Goal: Communication & Community: Answer question/provide support

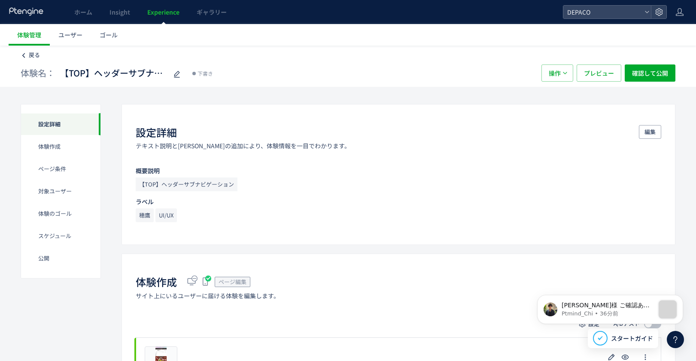
click at [30, 56] on span "戻る" at bounding box center [34, 55] width 11 height 8
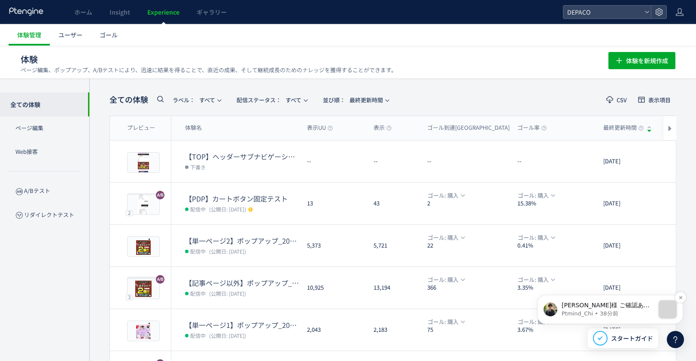
click at [621, 310] on p "Ptmind_Chi • 38分前" at bounding box center [608, 314] width 93 height 8
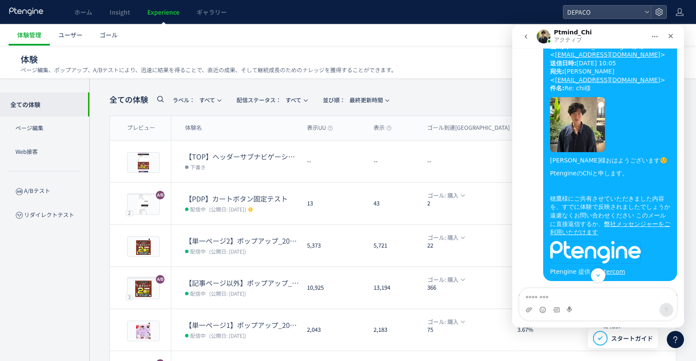
scroll to position [299, 0]
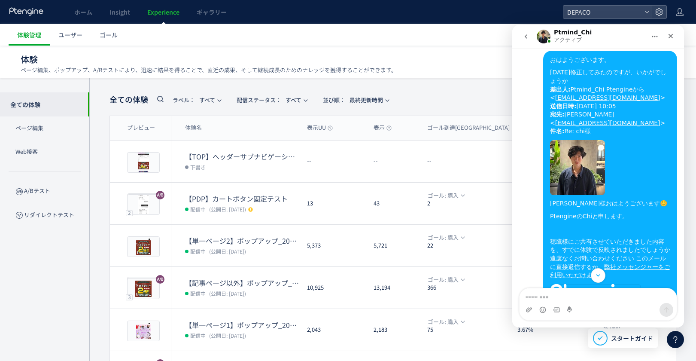
click at [572, 169] on img "Ptmind_Chi" at bounding box center [577, 167] width 55 height 55
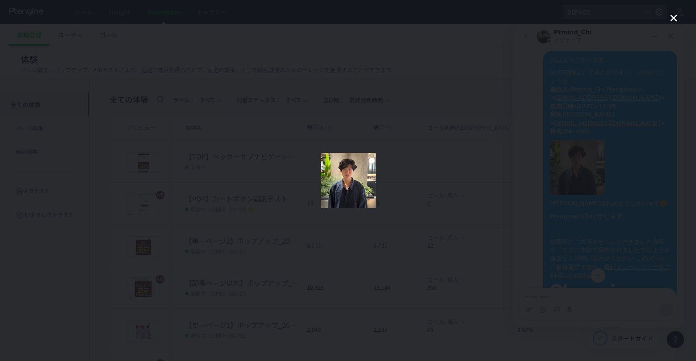
click at [673, 18] on icon "クローズ" at bounding box center [674, 18] width 10 height 10
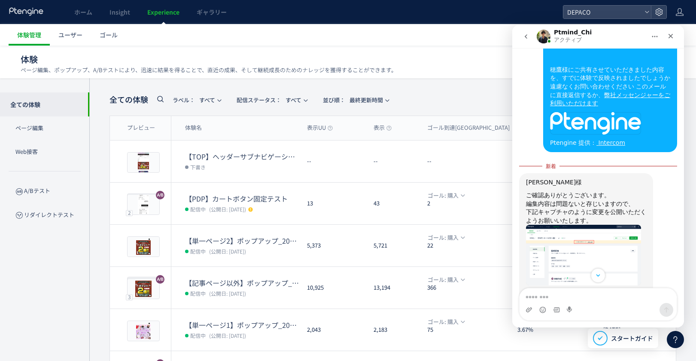
scroll to position [43, 0]
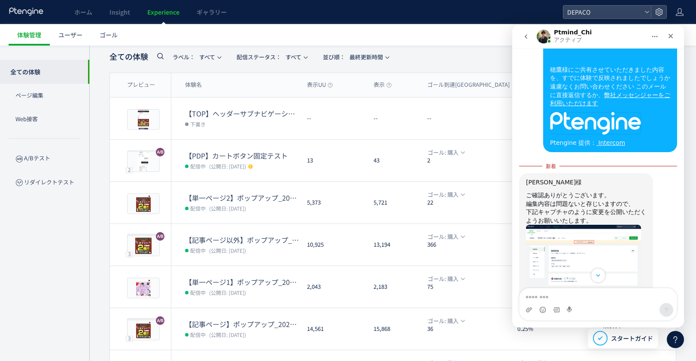
click at [609, 290] on link "[URL][DOMAIN_NAME]" at bounding box center [567, 297] width 83 height 15
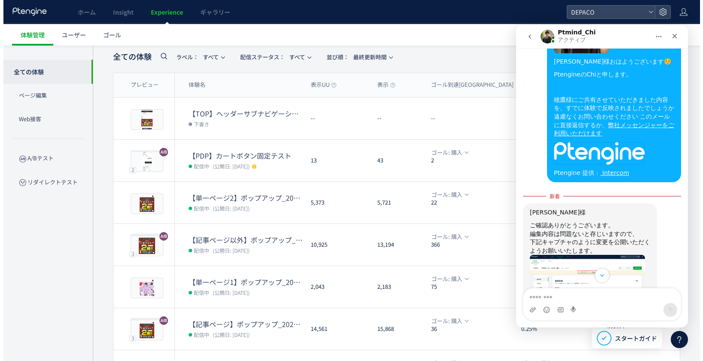
scroll to position [428, 0]
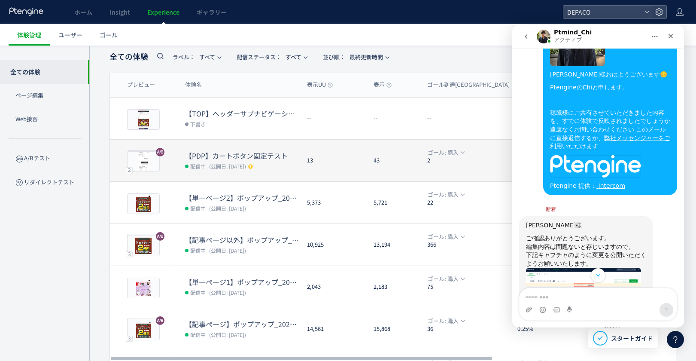
click at [242, 154] on dt "【PDP】カートボタン固定テスト" at bounding box center [242, 156] width 115 height 10
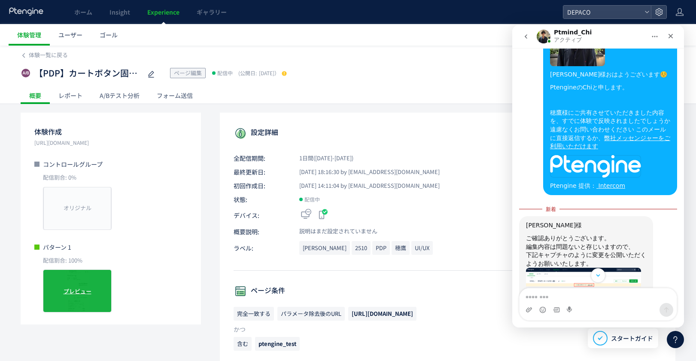
click at [94, 306] on div "プレビュー" at bounding box center [77, 290] width 69 height 43
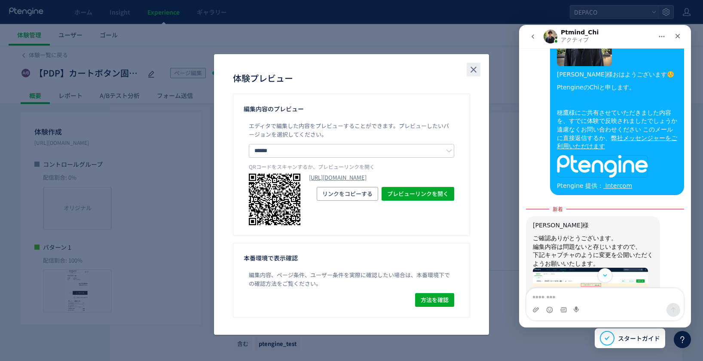
drag, startPoint x: 471, startPoint y: 74, endPoint x: 425, endPoint y: 151, distance: 89.4
click at [471, 74] on icon "close" at bounding box center [473, 69] width 10 height 10
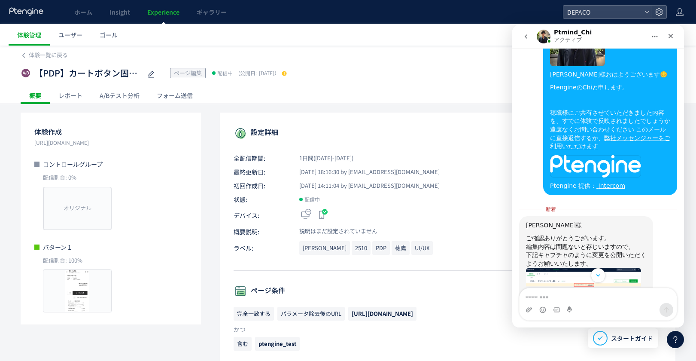
click at [189, 73] on span "ページ編集" at bounding box center [188, 73] width 28 height 8
click at [527, 36] on icon "go back" at bounding box center [526, 36] width 7 height 7
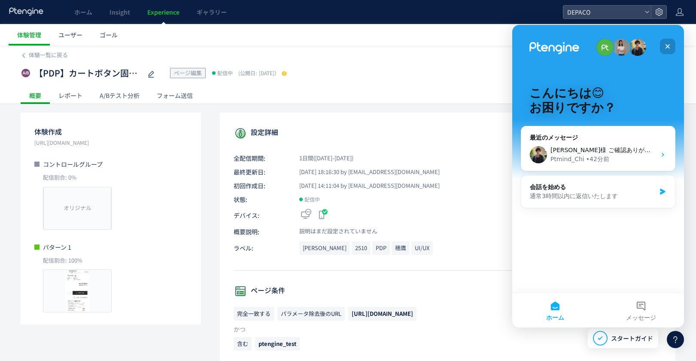
click at [669, 45] on icon "クローズ" at bounding box center [668, 46] width 5 height 5
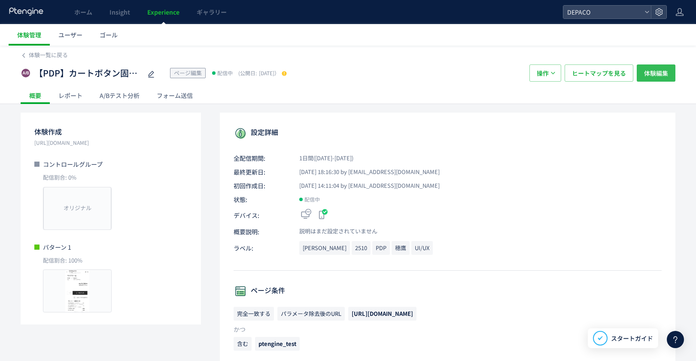
click at [655, 73] on span "体験編集" at bounding box center [656, 72] width 24 height 17
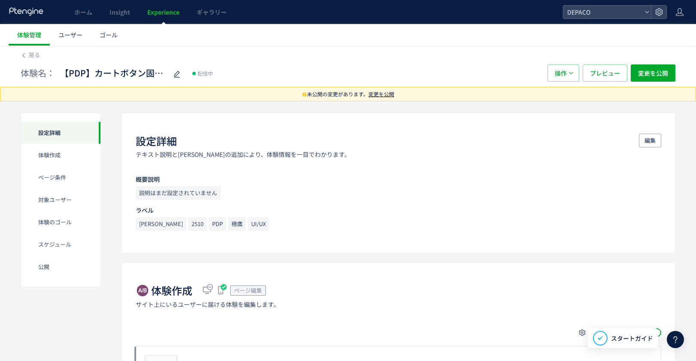
click at [385, 93] on span "変更を公開" at bounding box center [382, 93] width 26 height 7
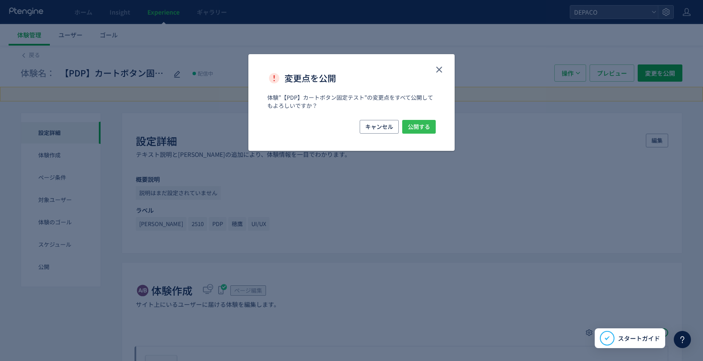
click at [414, 126] on span "公開する" at bounding box center [419, 127] width 22 height 14
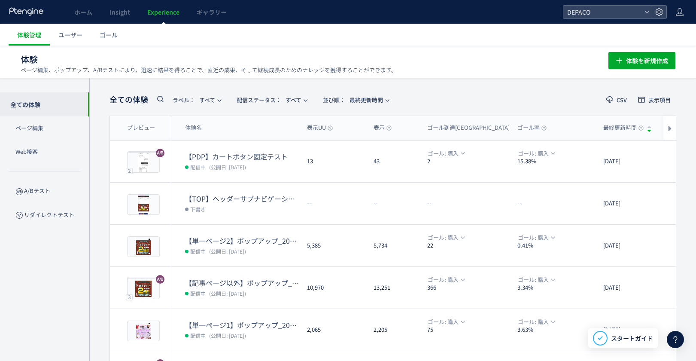
click at [674, 338] on use at bounding box center [676, 339] width 4 height 7
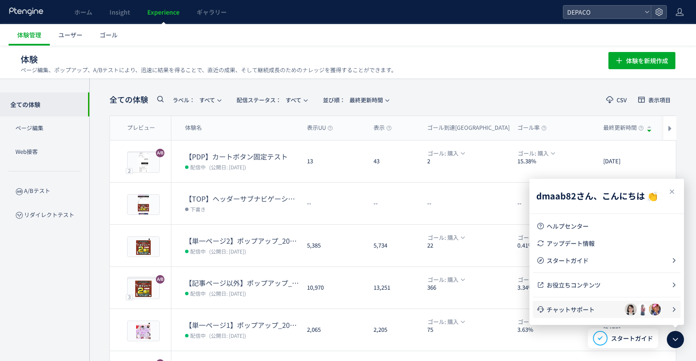
click at [572, 310] on span "チャットサポート" at bounding box center [586, 309] width 78 height 9
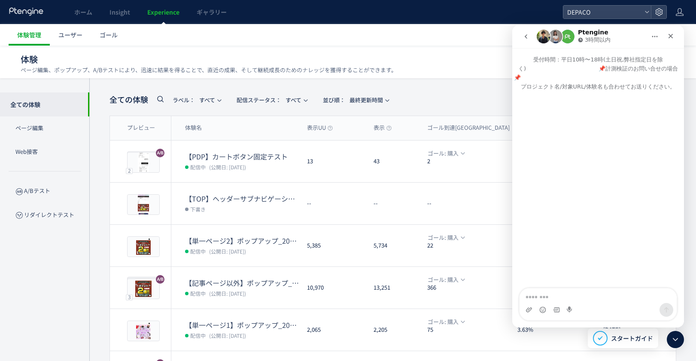
click at [539, 37] on img "Intercom Messenger" at bounding box center [544, 37] width 14 height 14
click at [523, 37] on icon "go back" at bounding box center [526, 36] width 7 height 7
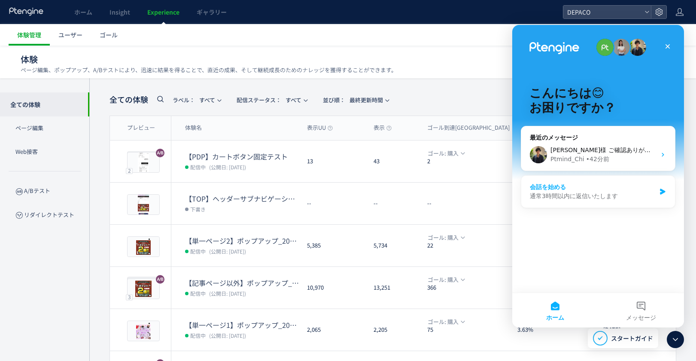
click at [582, 195] on div "通常3時間以内に返信いたします" at bounding box center [593, 196] width 126 height 9
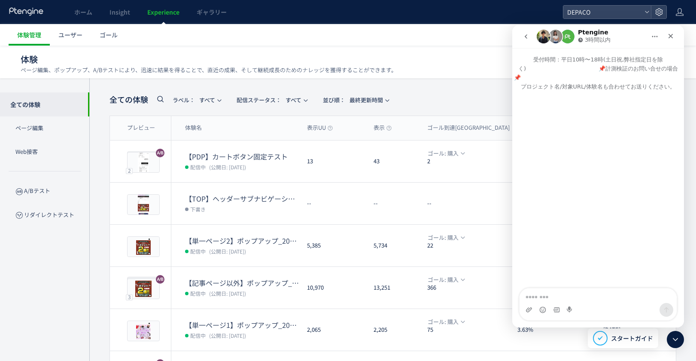
click at [527, 34] on icon "go back" at bounding box center [526, 36] width 7 height 7
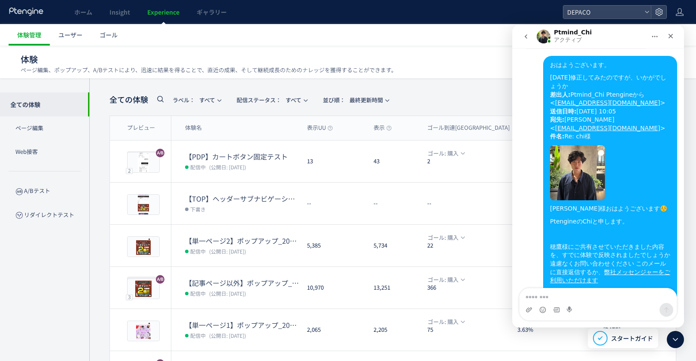
scroll to position [500, 0]
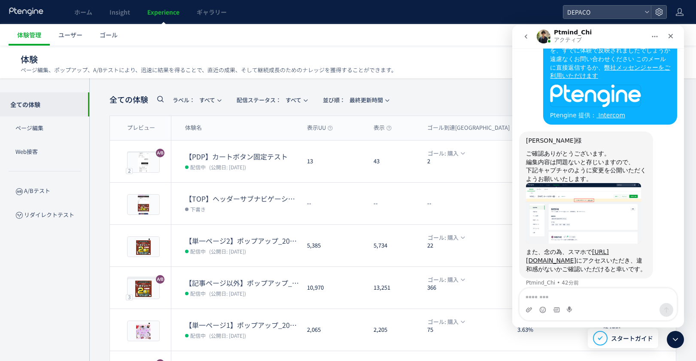
drag, startPoint x: 575, startPoint y: 301, endPoint x: 576, endPoint y: 308, distance: 6.9
click at [576, 301] on textarea "メッセージ..." at bounding box center [598, 295] width 157 height 15
type textarea "****"
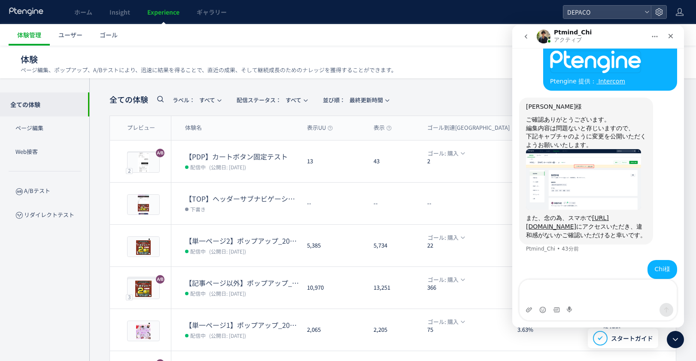
click at [660, 260] on div "Chi様 • 今" at bounding box center [663, 269] width 30 height 19
drag, startPoint x: 663, startPoint y: 255, endPoint x: 606, endPoint y: 288, distance: 65.6
click at [609, 288] on textarea "メッセージ..." at bounding box center [598, 291] width 157 height 23
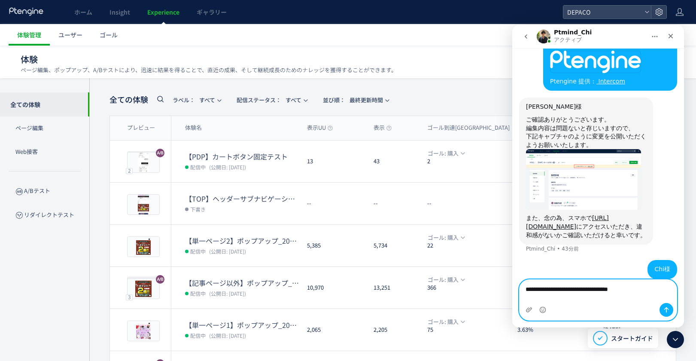
type textarea "**********"
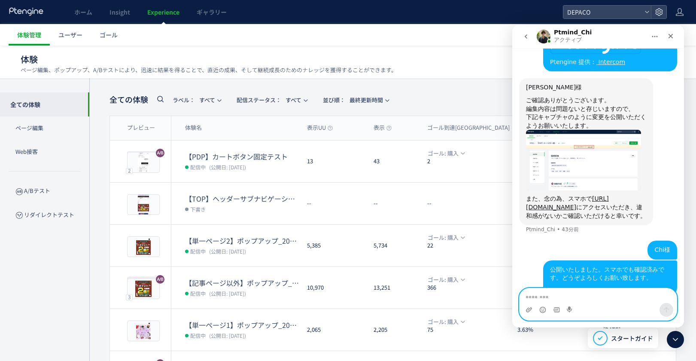
scroll to position [561, 0]
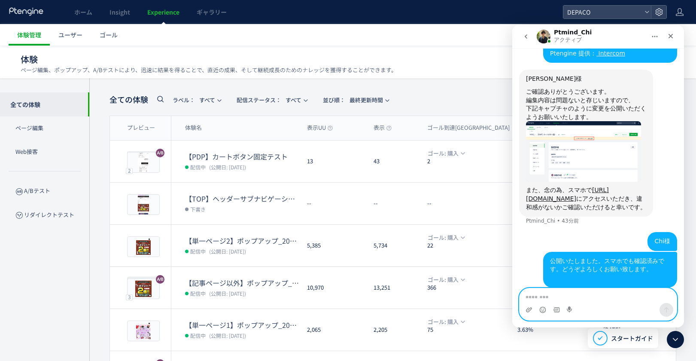
click at [599, 294] on textarea "メッセージ..." at bounding box center [598, 295] width 157 height 15
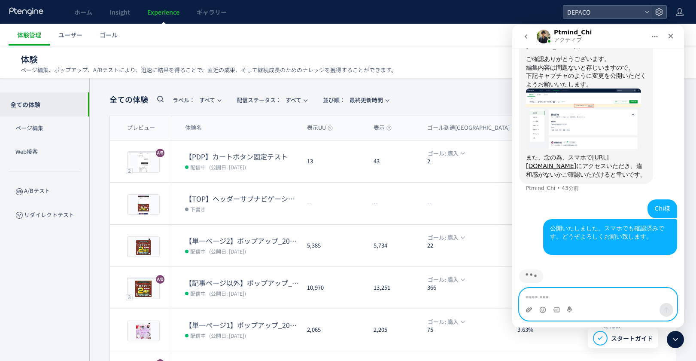
scroll to position [594, 0]
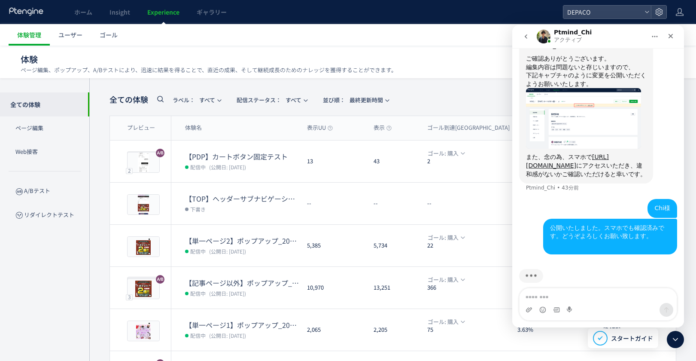
click at [628, 304] on div "Intercom Messenger" at bounding box center [598, 310] width 157 height 14
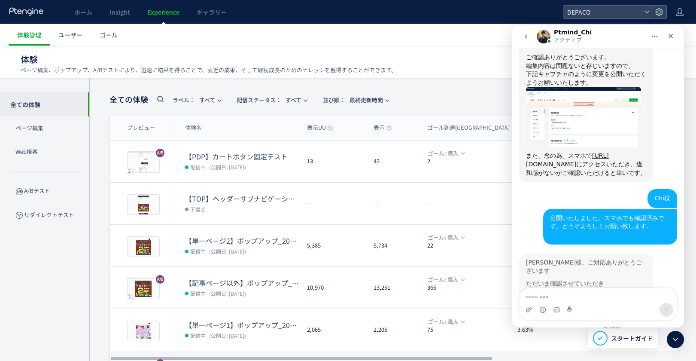
scroll to position [629, 0]
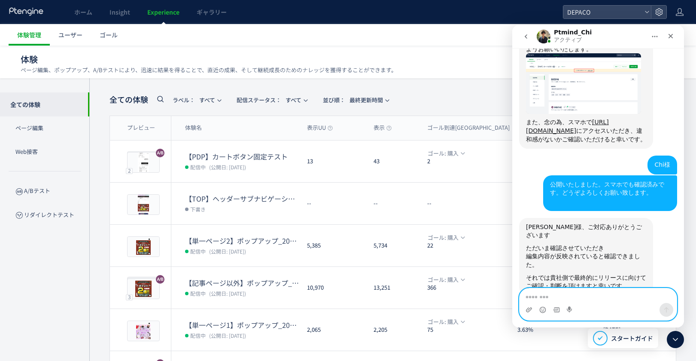
click at [591, 297] on textarea "メッセージ..." at bounding box center [598, 295] width 157 height 15
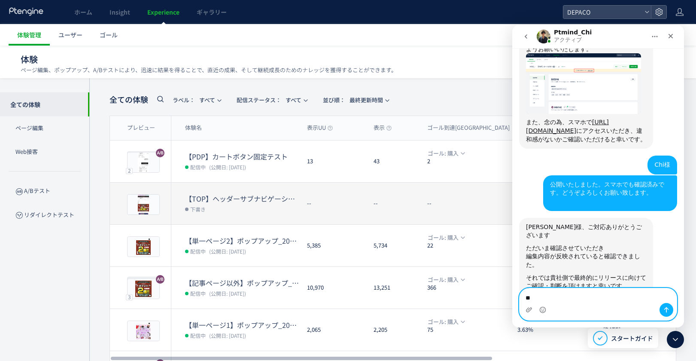
type textarea "*"
type textarea "**********"
